Goal: Task Accomplishment & Management: Complete application form

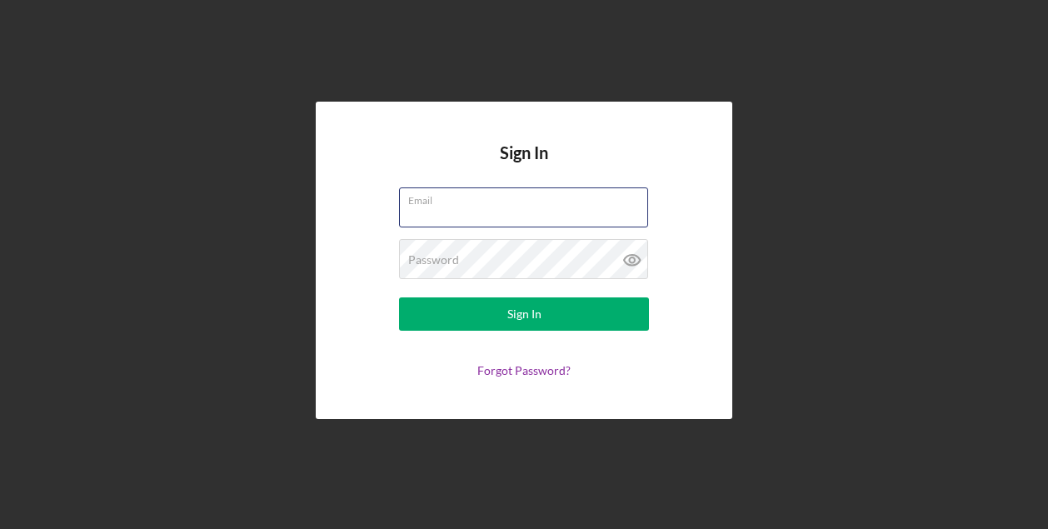
type input "[EMAIL_ADDRESS][DOMAIN_NAME]"
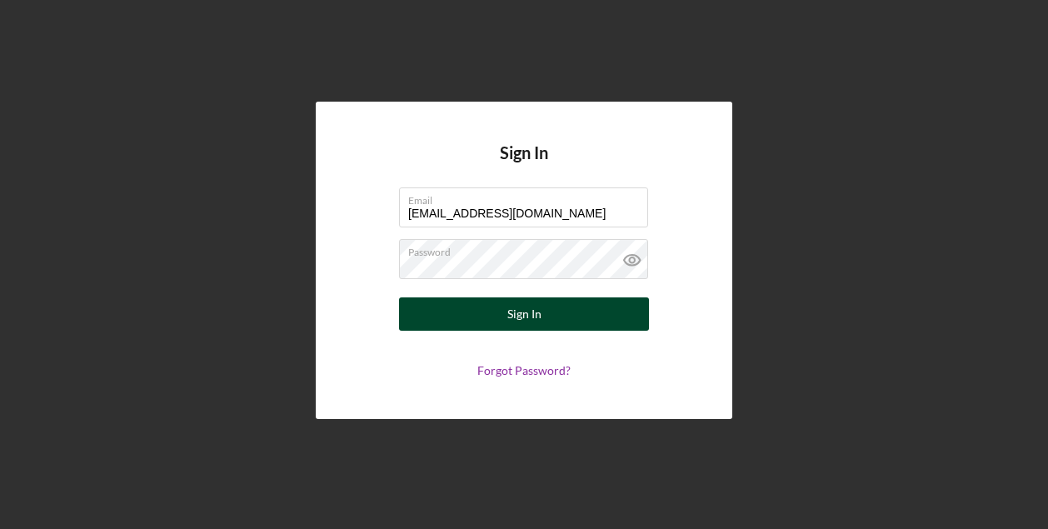
click at [526, 311] on div "Sign In" at bounding box center [524, 313] width 34 height 33
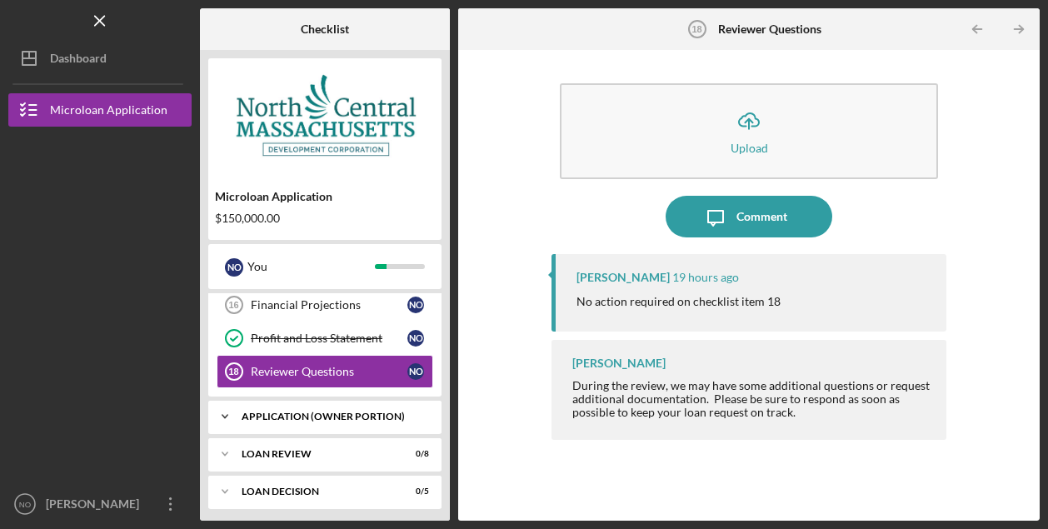
scroll to position [622, 0]
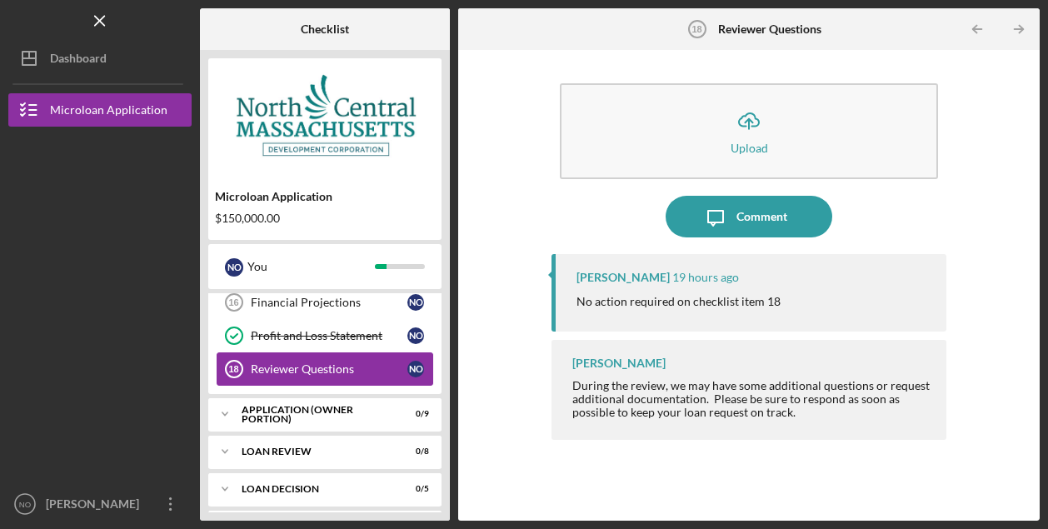
click at [368, 368] on div "Reviewer Questions" at bounding box center [329, 368] width 157 height 13
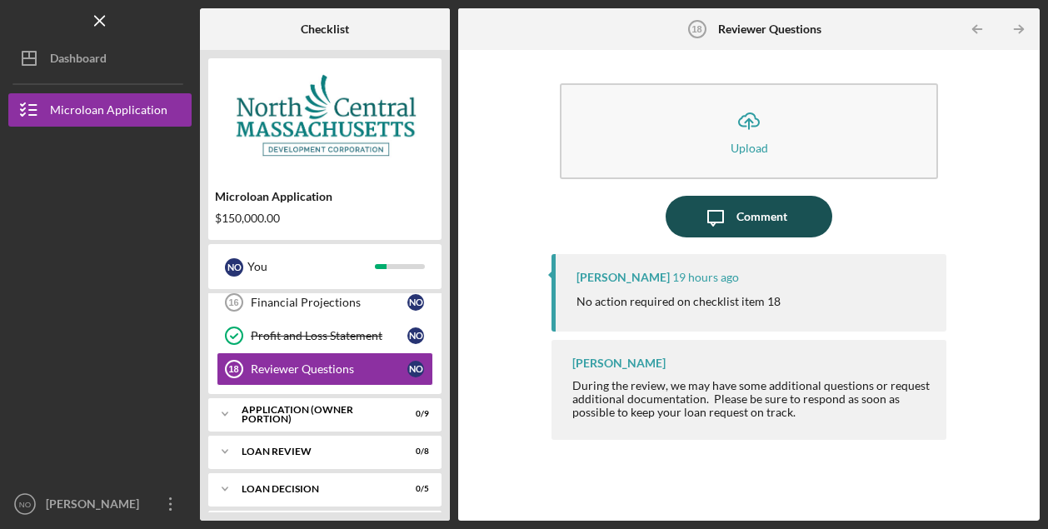
click at [736, 216] on button "Icon/Message Comment" at bounding box center [749, 217] width 167 height 42
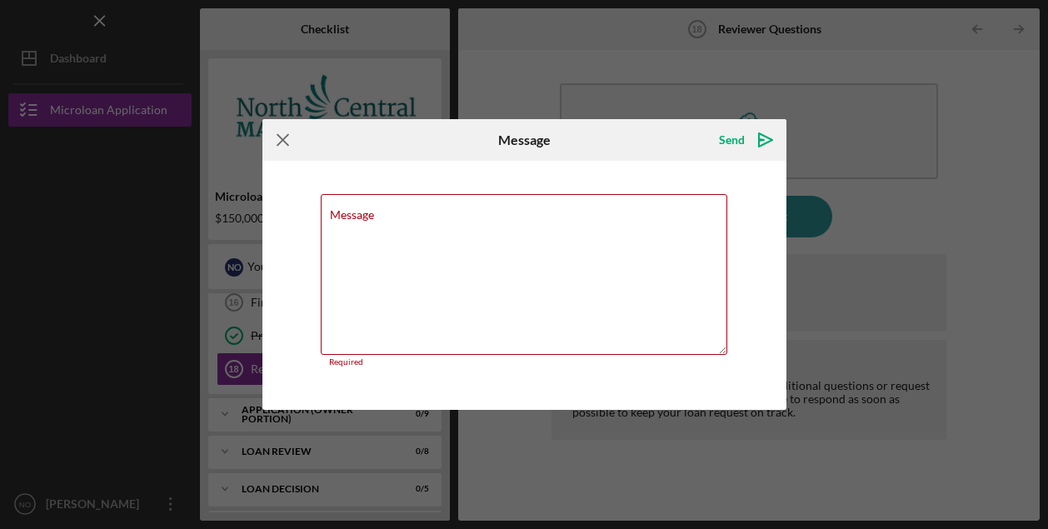
click at [282, 146] on icon "Icon/Menu Close" at bounding box center [283, 140] width 42 height 42
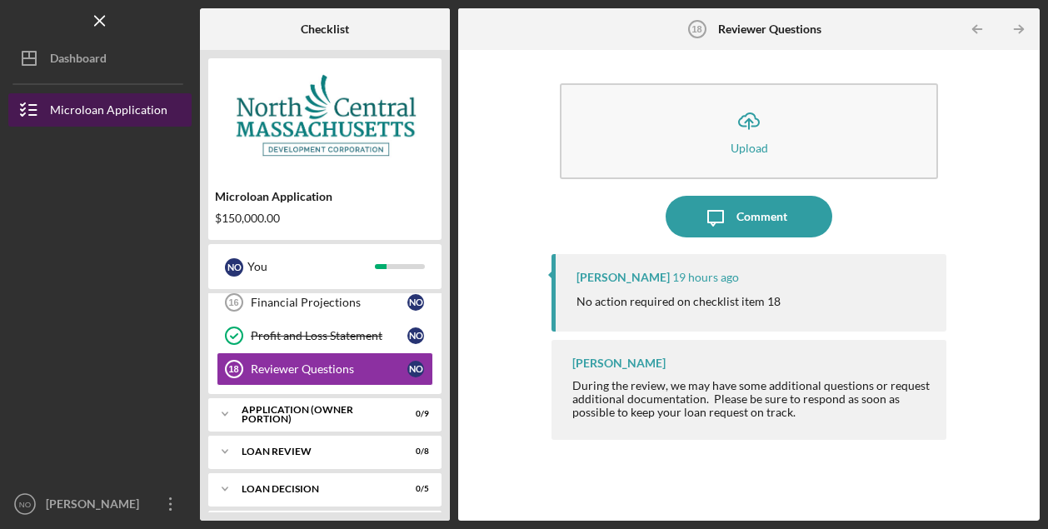
click at [126, 102] on div "Microloan Application" at bounding box center [108, 111] width 117 height 37
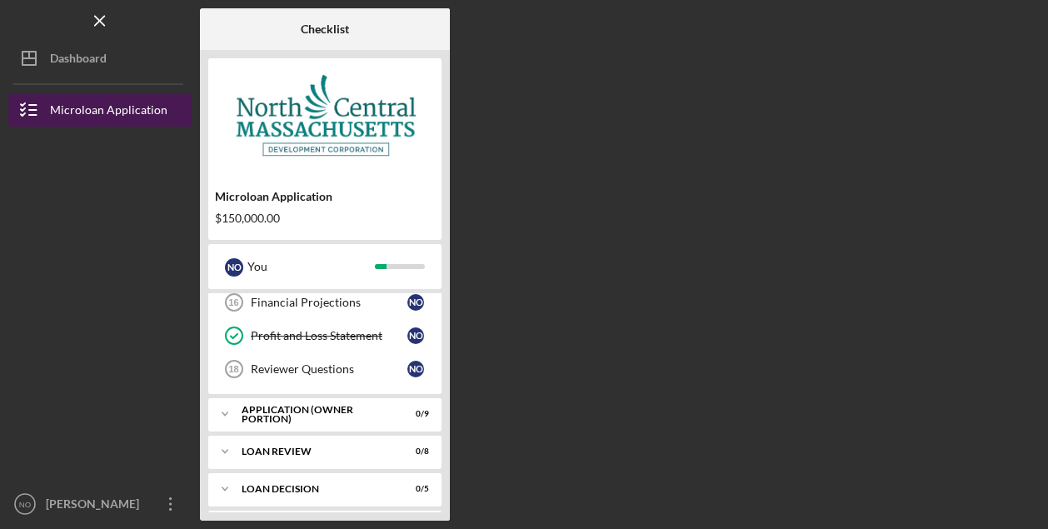
click at [116, 110] on div "Microloan Application" at bounding box center [108, 111] width 117 height 37
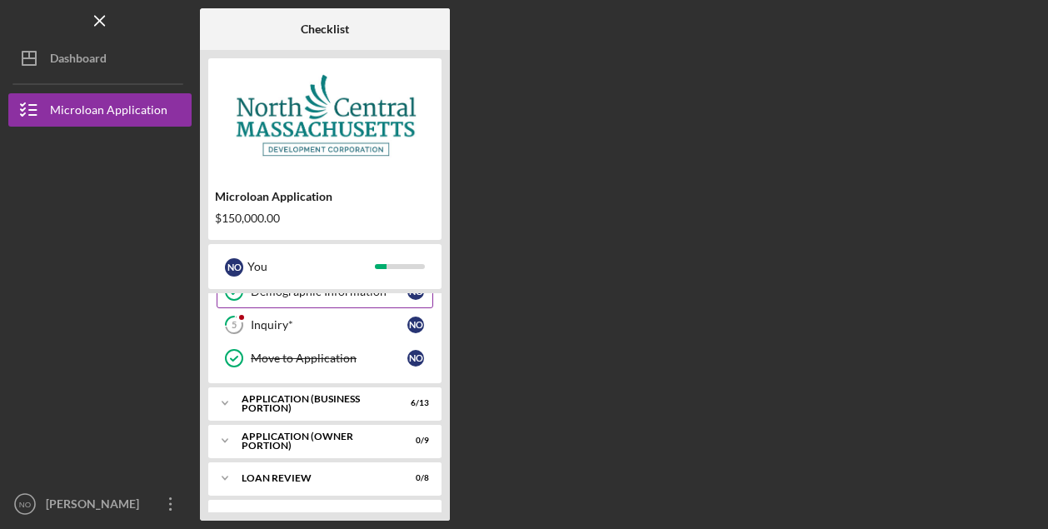
scroll to position [160, 0]
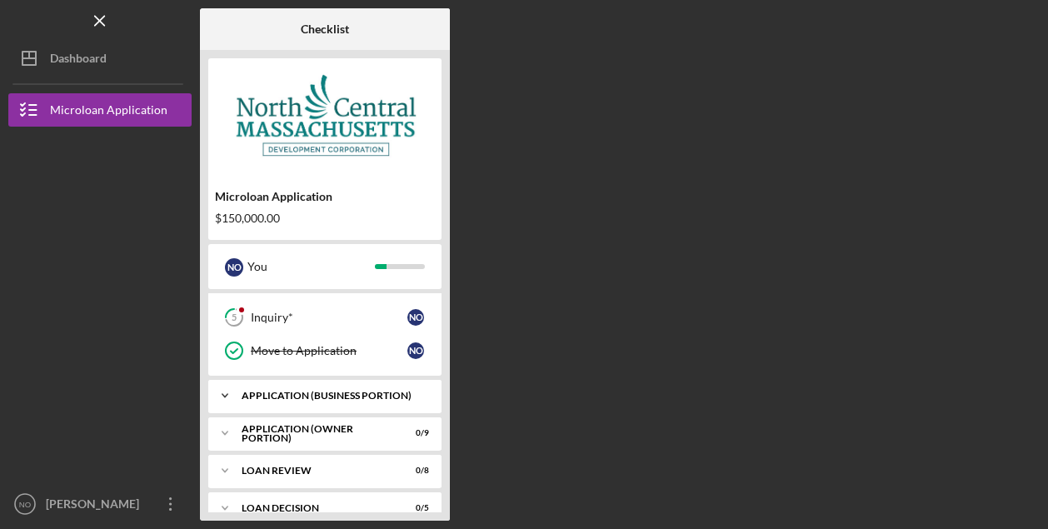
click at [294, 395] on div "APPLICATION (BUSINESS PORTION)" at bounding box center [331, 396] width 179 height 10
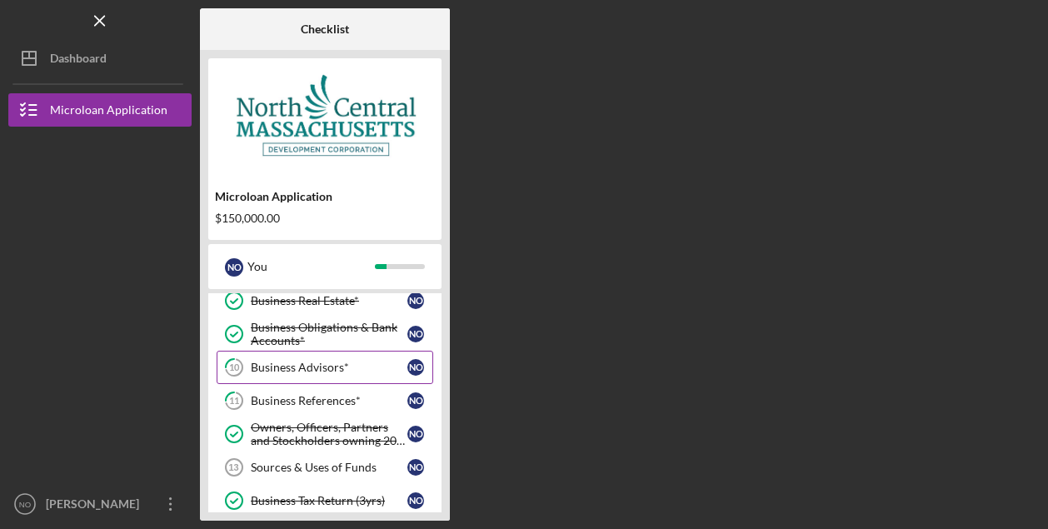
scroll to position [357, 0]
click at [327, 367] on div "Business Advisors*" at bounding box center [329, 366] width 157 height 13
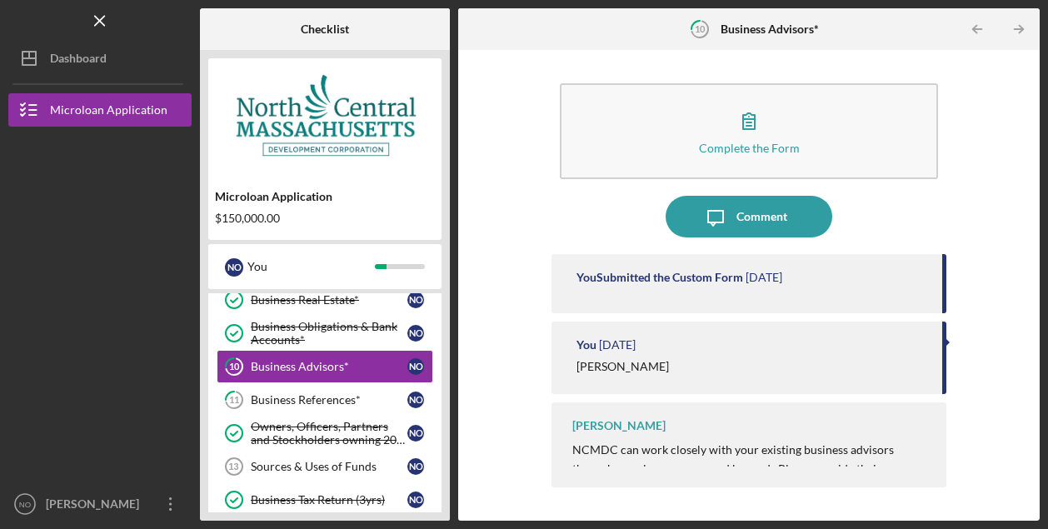
click at [790, 447] on p "NCMDC can work closely with your existing business advisors through your loan p…" at bounding box center [751, 469] width 358 height 56
click at [688, 464] on p "NCMDC can work closely with your existing business advisors through your loan p…" at bounding box center [751, 469] width 358 height 56
drag, startPoint x: 946, startPoint y: 378, endPoint x: 878, endPoint y: 459, distance: 105.3
click at [878, 459] on div "You Submitted the Custom Form 2 months ago You 3 months ago Annecy Lafleur Sand…" at bounding box center [750, 375] width 396 height 242
click at [878, 452] on p "NCMDC can work closely with your existing business advisors through your loan p…" at bounding box center [751, 469] width 358 height 56
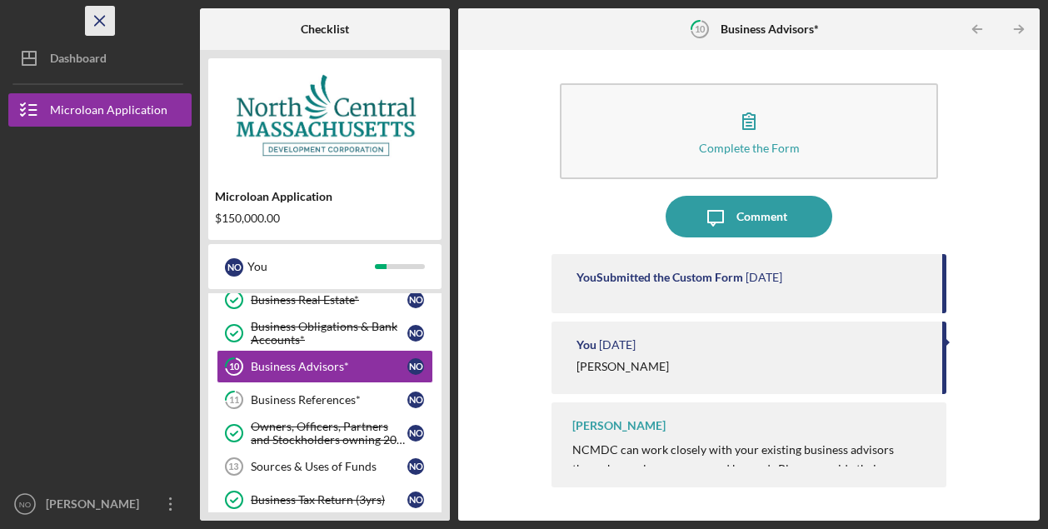
click at [98, 21] on icon "Icon/Menu Close" at bounding box center [100, 20] width 37 height 37
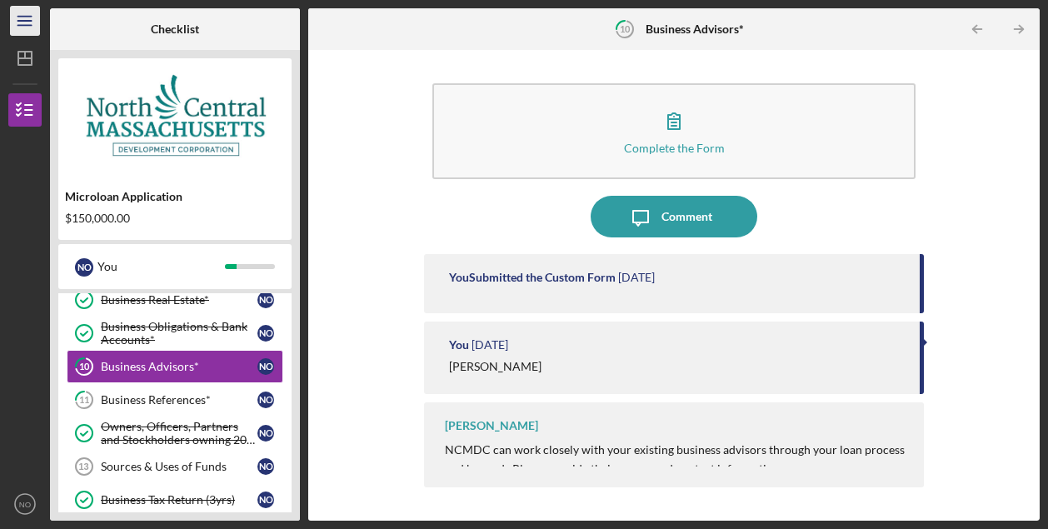
click at [23, 23] on icon "Icon/Menu" at bounding box center [25, 20] width 37 height 37
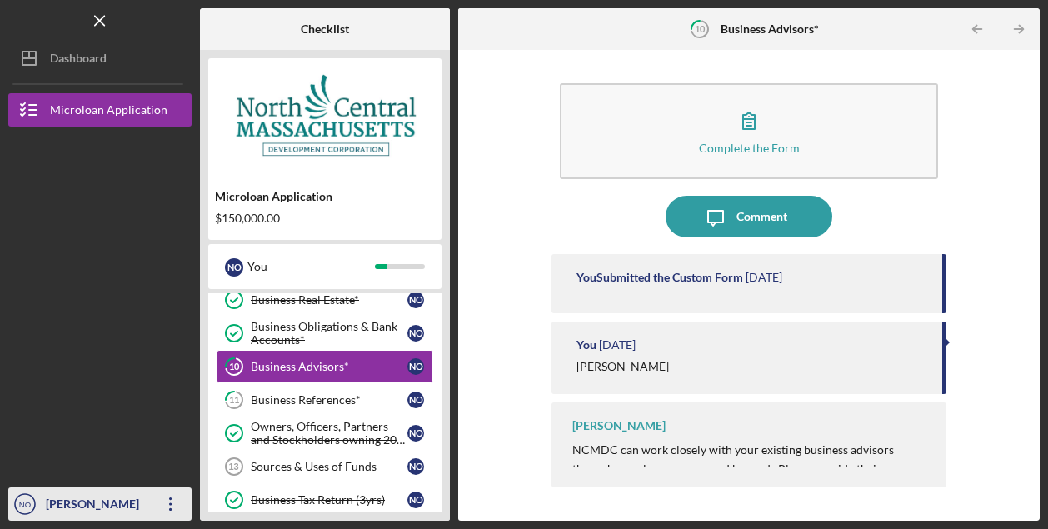
click at [169, 502] on icon "Icon/Overflow" at bounding box center [171, 504] width 42 height 42
